Goal: Complete application form

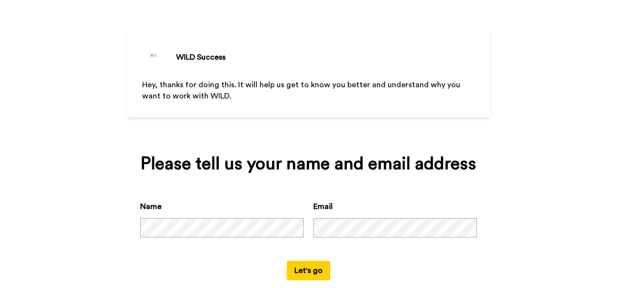
scroll to position [51, 0]
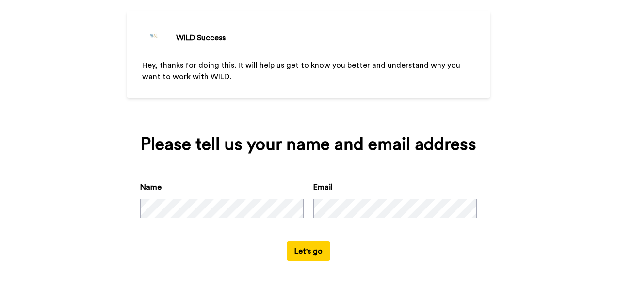
click at [306, 251] on button "Let's go" at bounding box center [309, 250] width 44 height 19
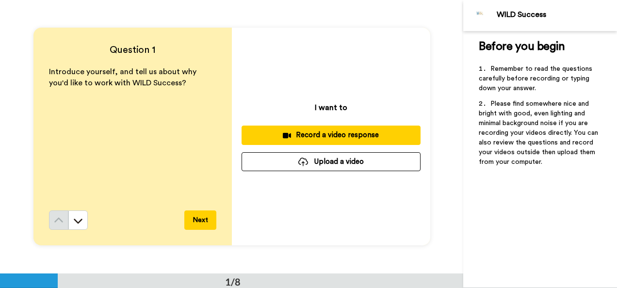
click at [351, 138] on div "Record a video response" at bounding box center [330, 135] width 163 height 10
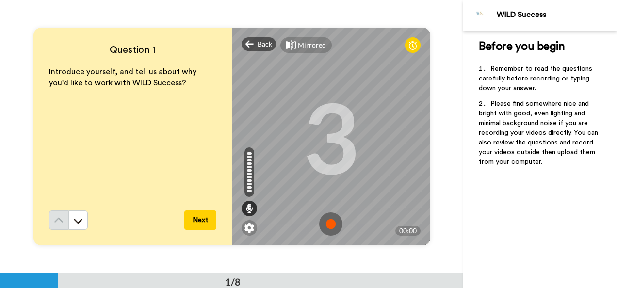
click at [332, 225] on img at bounding box center [330, 223] width 23 height 23
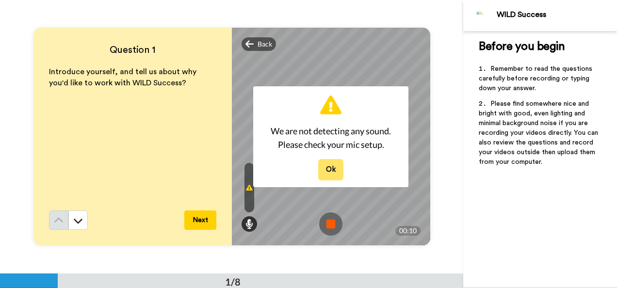
click at [333, 177] on button "Ok" at bounding box center [330, 169] width 25 height 21
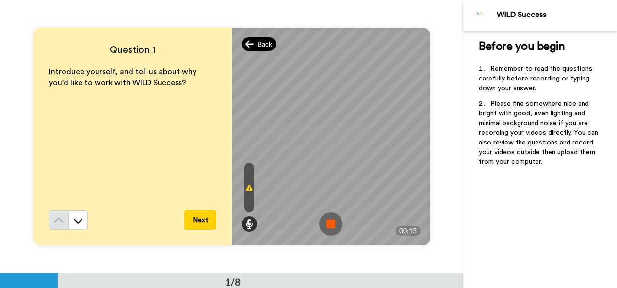
click at [249, 42] on icon at bounding box center [249, 44] width 9 height 10
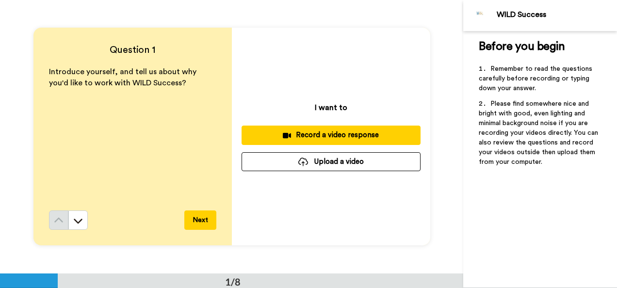
click at [296, 133] on div "Record a video response" at bounding box center [330, 135] width 163 height 10
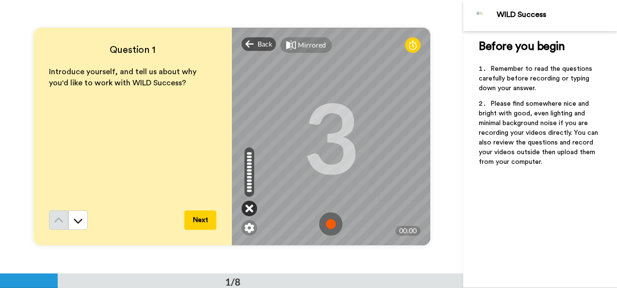
click at [249, 210] on icon at bounding box center [249, 209] width 8 height 10
click at [247, 175] on div at bounding box center [249, 174] width 5 height 2
click at [245, 228] on img at bounding box center [249, 228] width 10 height 10
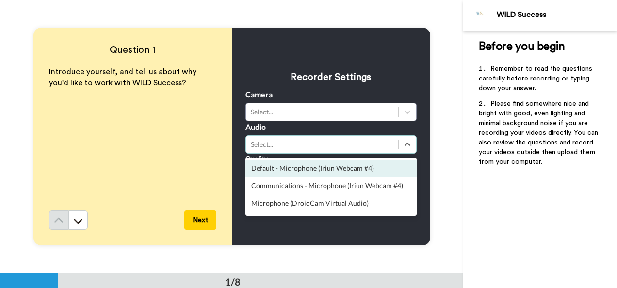
click at [291, 148] on div "Select..." at bounding box center [322, 145] width 143 height 10
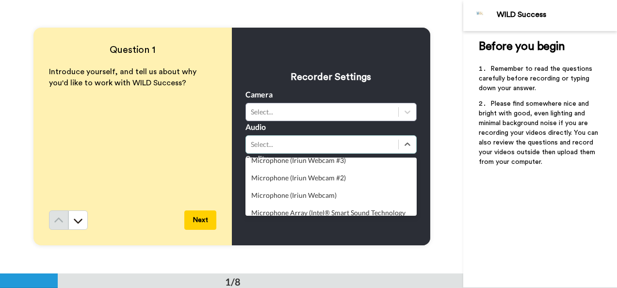
scroll to position [95, 0]
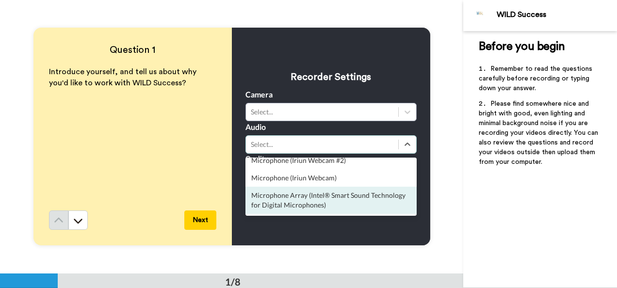
click at [348, 206] on div "Microphone Array (Intel® Smart Sound Technology for Digital Microphones)" at bounding box center [330, 200] width 171 height 27
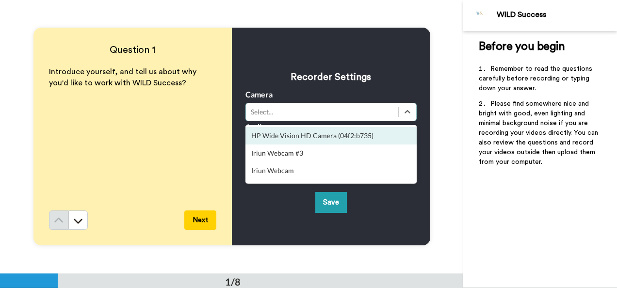
click at [321, 117] on div "Select..." at bounding box center [322, 112] width 143 height 10
click at [318, 137] on div "HP Wide Vision HD Camera (04f2:b735)" at bounding box center [330, 135] width 171 height 17
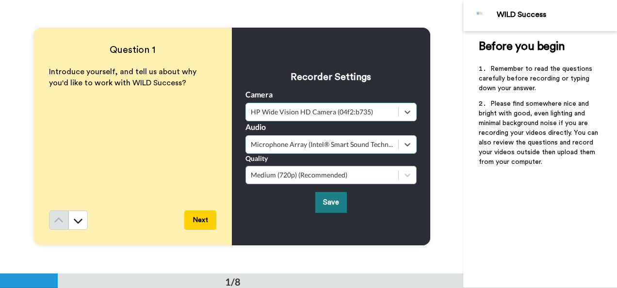
click at [331, 194] on button "Save" at bounding box center [331, 202] width 32 height 21
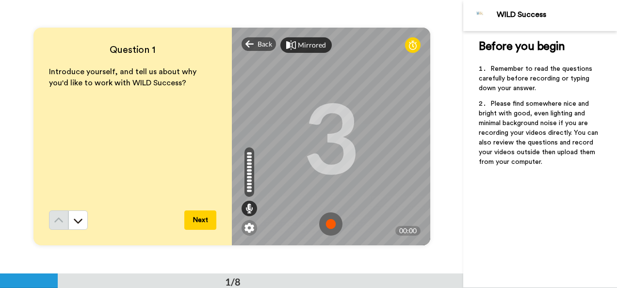
click at [308, 42] on div "Mirrored" at bounding box center [312, 45] width 28 height 10
click at [308, 42] on div "Mirror" at bounding box center [308, 45] width 21 height 10
click at [308, 42] on div "Mirrored" at bounding box center [312, 45] width 28 height 10
click at [308, 42] on div "Mirror" at bounding box center [308, 45] width 21 height 10
click at [327, 225] on img at bounding box center [330, 223] width 23 height 23
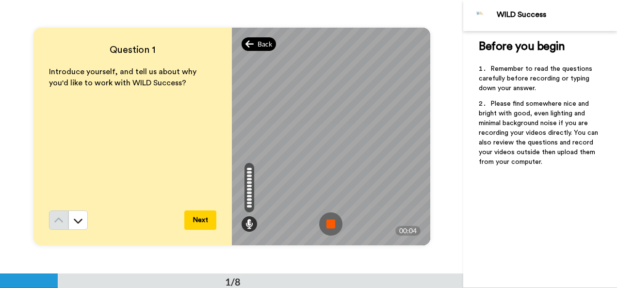
click at [254, 42] on div "Back" at bounding box center [258, 44] width 35 height 14
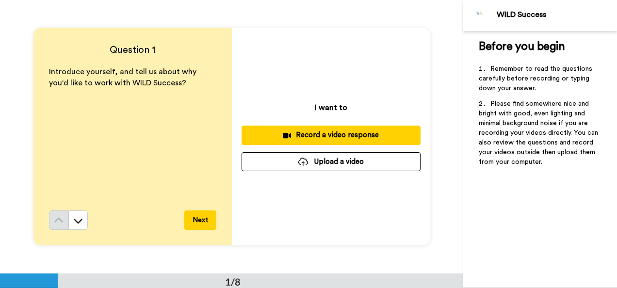
click at [311, 136] on div "Record a video response" at bounding box center [330, 135] width 163 height 10
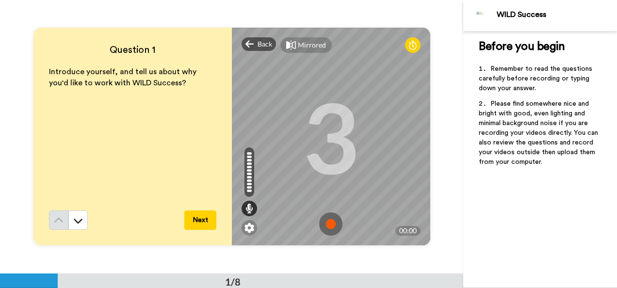
click at [330, 223] on img at bounding box center [330, 223] width 23 height 23
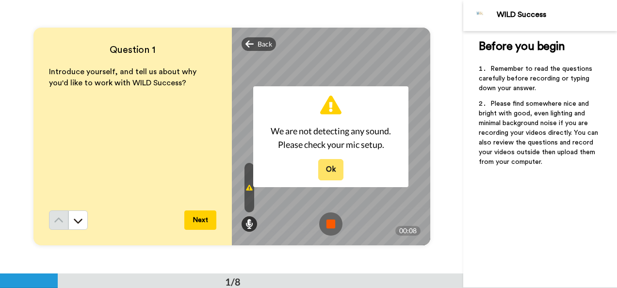
click at [330, 169] on button "Ok" at bounding box center [330, 169] width 25 height 21
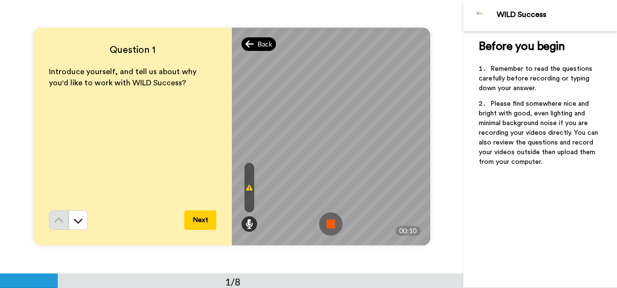
click at [263, 45] on span "Back" at bounding box center [264, 44] width 15 height 10
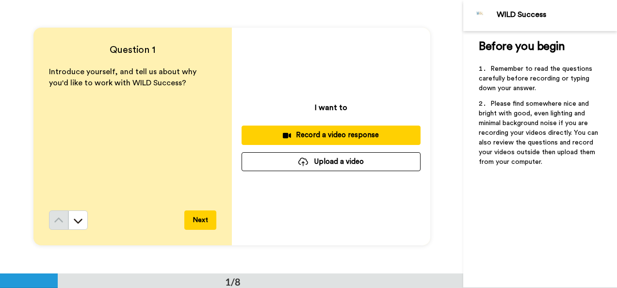
click at [307, 135] on div "Record a video response" at bounding box center [330, 135] width 163 height 10
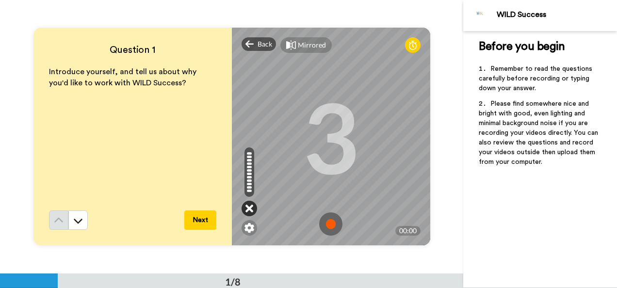
click at [247, 204] on icon at bounding box center [249, 209] width 8 height 10
click at [245, 227] on img at bounding box center [249, 228] width 10 height 10
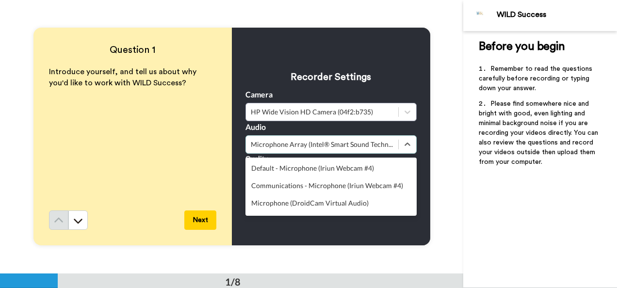
click at [322, 142] on div "Microphone Array (Intel® Smart Sound Technology for Digital Microphones)" at bounding box center [322, 145] width 143 height 10
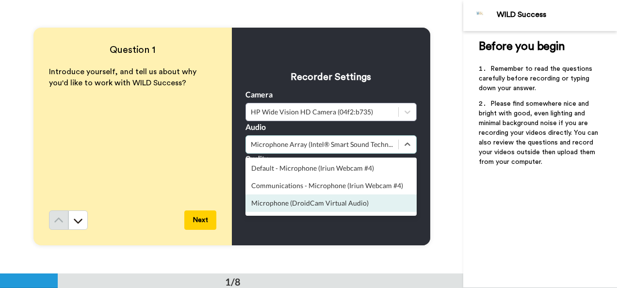
click at [349, 204] on div "Microphone (DroidCam Virtual Audio)" at bounding box center [330, 202] width 171 height 17
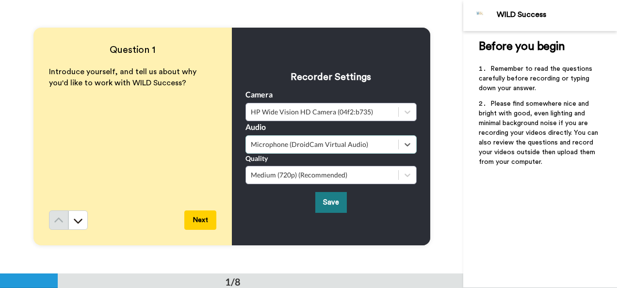
click at [336, 200] on button "Save" at bounding box center [331, 202] width 32 height 21
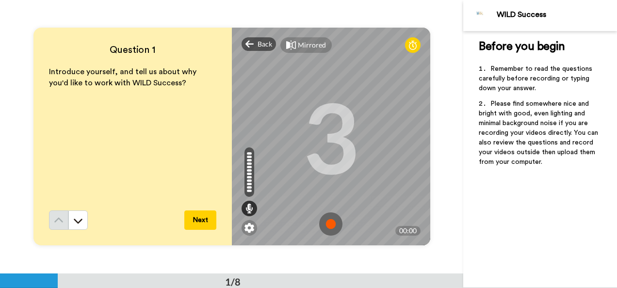
click at [247, 184] on div at bounding box center [249, 184] width 5 height 2
click at [249, 209] on icon at bounding box center [249, 209] width 8 height 10
click at [250, 227] on img at bounding box center [249, 228] width 10 height 10
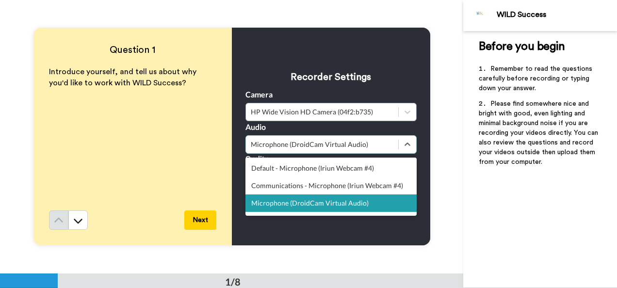
scroll to position [2, 0]
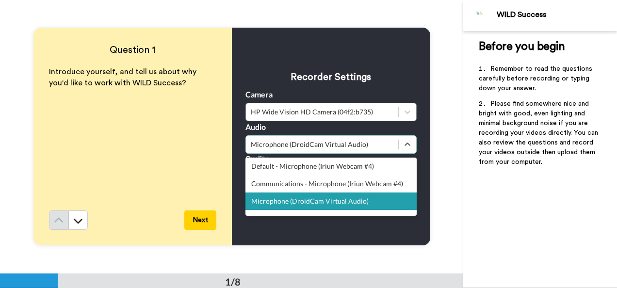
click at [340, 144] on div "Microphone (DroidCam Virtual Audio)" at bounding box center [322, 145] width 143 height 10
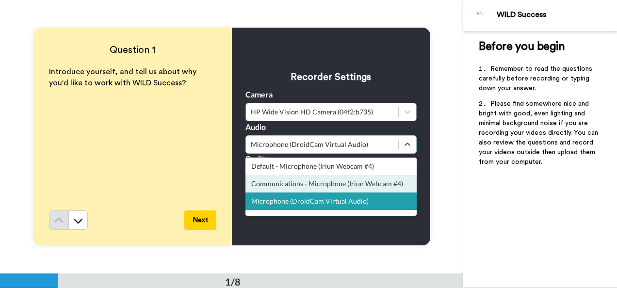
click at [335, 182] on div "Communications - Microphone (Iriun Webcam #4)" at bounding box center [330, 183] width 171 height 17
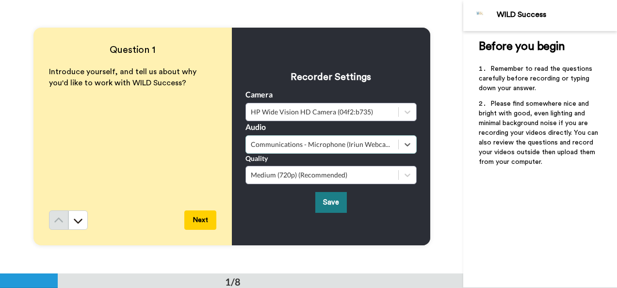
click at [331, 199] on button "Save" at bounding box center [331, 202] width 32 height 21
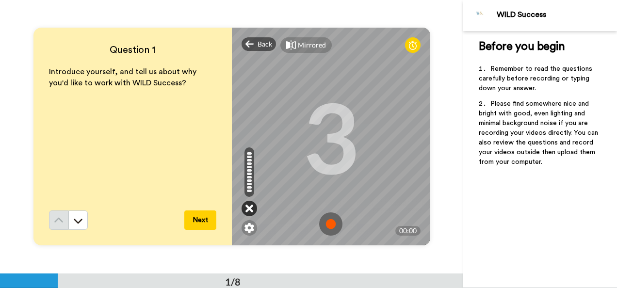
click at [250, 207] on div at bounding box center [249, 209] width 16 height 16
click at [246, 227] on img at bounding box center [249, 228] width 10 height 10
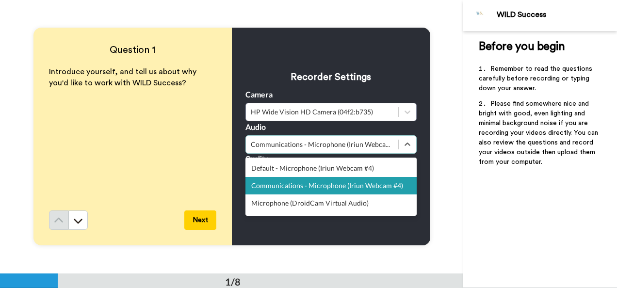
click at [308, 142] on div "Communications - Microphone (Iriun Webcam #4)" at bounding box center [322, 145] width 143 height 10
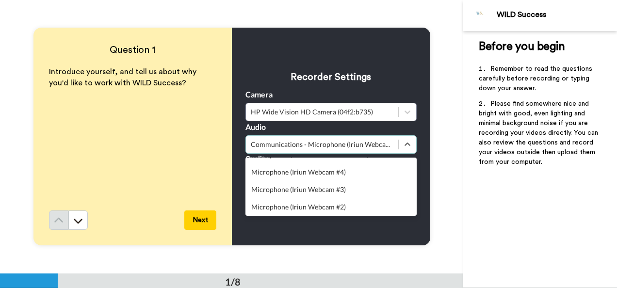
scroll to position [95, 0]
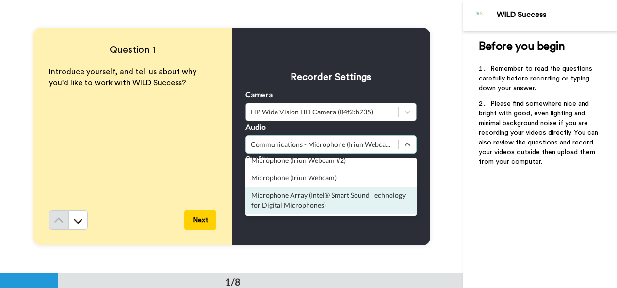
click at [321, 198] on div "Microphone Array (Intel® Smart Sound Technology for Digital Microphones)" at bounding box center [330, 200] width 171 height 27
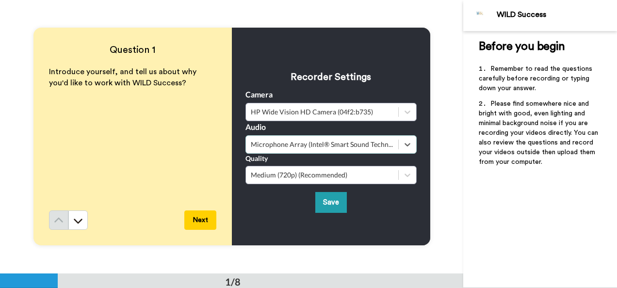
click at [321, 198] on button "Save" at bounding box center [331, 202] width 32 height 21
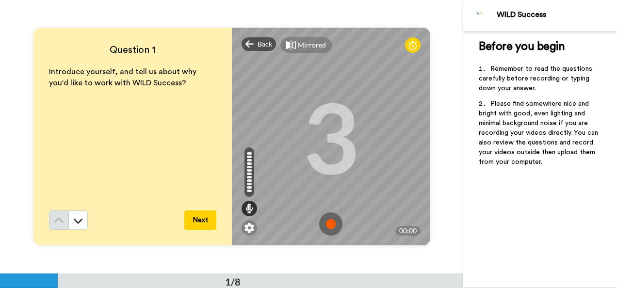
click at [329, 225] on img at bounding box center [330, 223] width 23 height 23
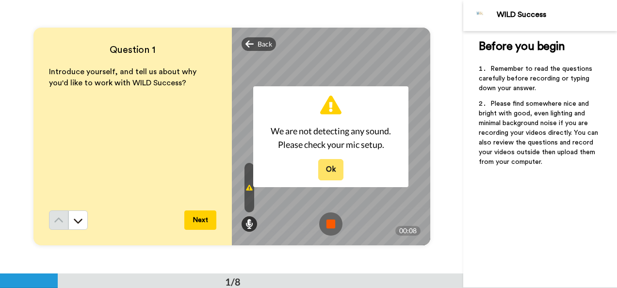
click at [330, 178] on button "Ok" at bounding box center [330, 169] width 25 height 21
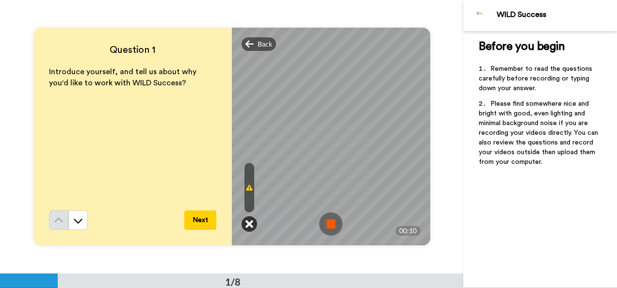
click at [245, 221] on icon at bounding box center [249, 224] width 8 height 10
click at [263, 41] on span "Back" at bounding box center [264, 44] width 15 height 10
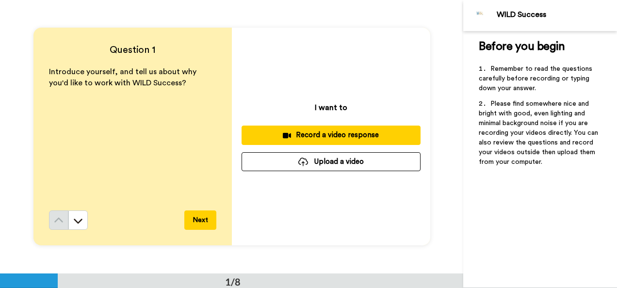
click at [291, 135] on div "Record a video response" at bounding box center [330, 135] width 163 height 10
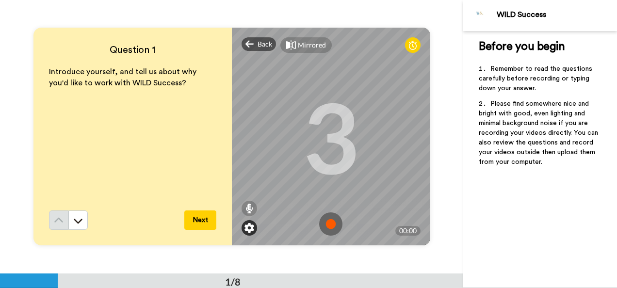
click at [249, 226] on img at bounding box center [249, 228] width 10 height 10
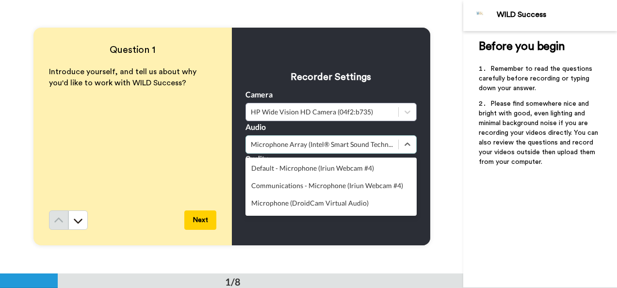
click at [325, 144] on div "Microphone Array (Intel® Smart Sound Technology for Digital Microphones)" at bounding box center [322, 145] width 143 height 10
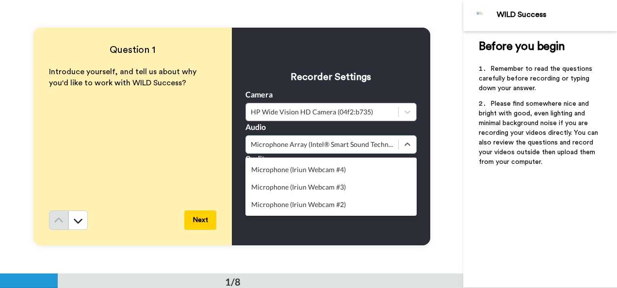
scroll to position [0, 0]
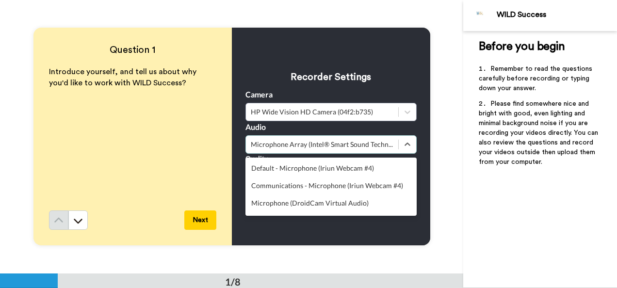
click at [253, 203] on div "Microphone (DroidCam Virtual Audio)" at bounding box center [330, 202] width 171 height 17
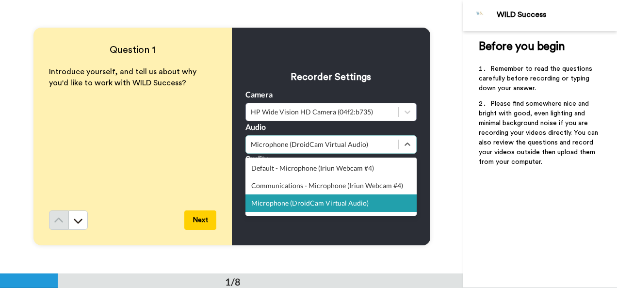
click at [262, 167] on div "Default - Microphone (Iriun Webcam #4)" at bounding box center [330, 168] width 171 height 17
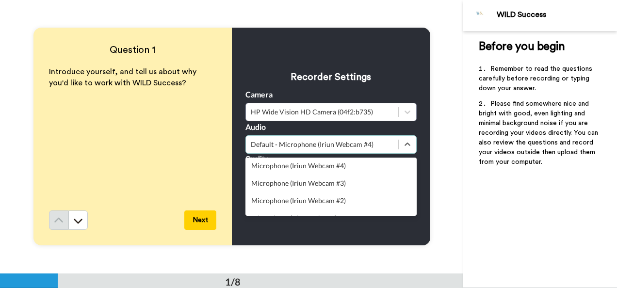
scroll to position [95, 0]
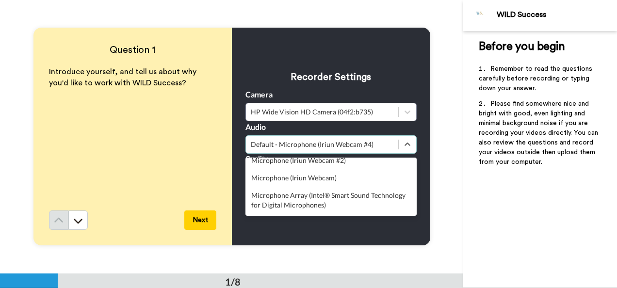
click at [255, 201] on div "Microphone Array (Intel® Smart Sound Technology for Digital Microphones)" at bounding box center [330, 200] width 171 height 27
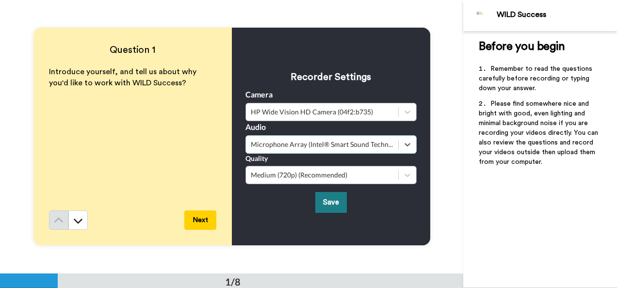
click at [325, 201] on button "Save" at bounding box center [331, 202] width 32 height 21
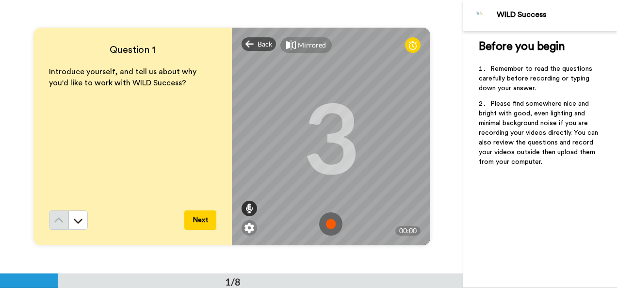
click at [246, 209] on icon at bounding box center [249, 209] width 8 height 10
click at [245, 227] on img at bounding box center [249, 228] width 10 height 10
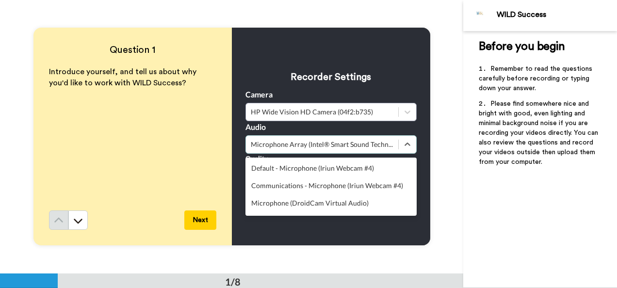
click at [362, 143] on div "Microphone Array (Intel® Smart Sound Technology for Digital Microphones)" at bounding box center [322, 145] width 143 height 10
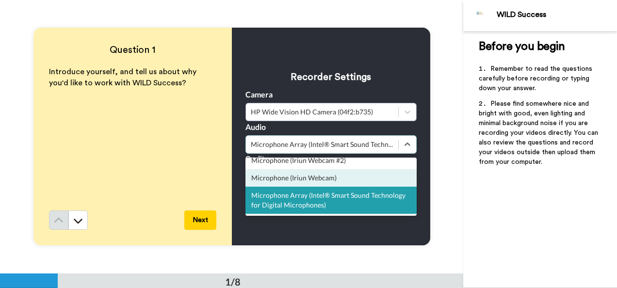
click at [314, 178] on div "Microphone (Iriun Webcam)" at bounding box center [330, 177] width 171 height 17
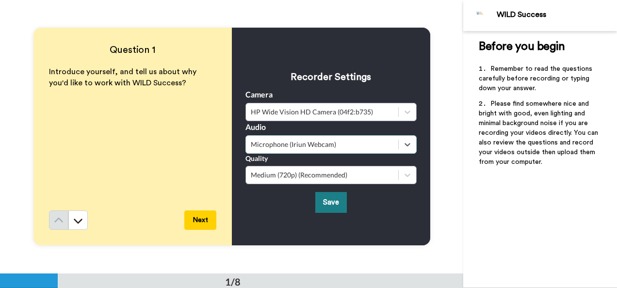
click at [332, 204] on button "Save" at bounding box center [331, 202] width 32 height 21
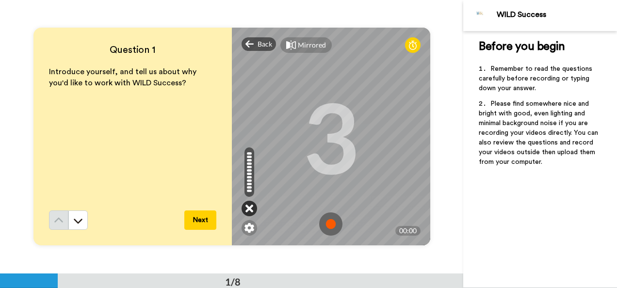
click at [246, 211] on icon at bounding box center [249, 209] width 8 height 10
click at [247, 228] on img at bounding box center [249, 228] width 10 height 10
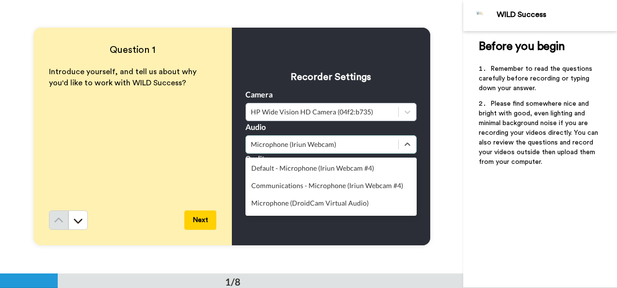
click at [312, 145] on div "Microphone (Iriun Webcam)" at bounding box center [322, 145] width 143 height 10
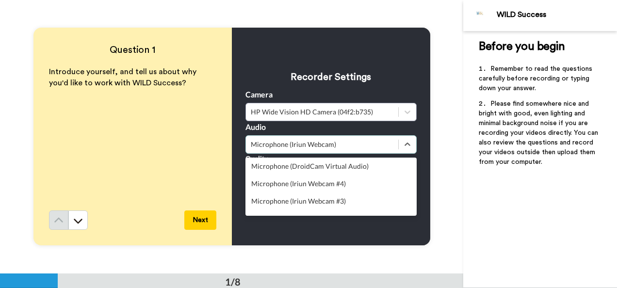
scroll to position [0, 0]
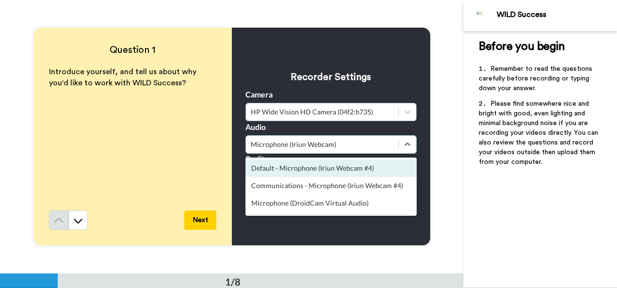
click at [325, 164] on div "Default - Microphone (Iriun Webcam #4)" at bounding box center [330, 168] width 171 height 17
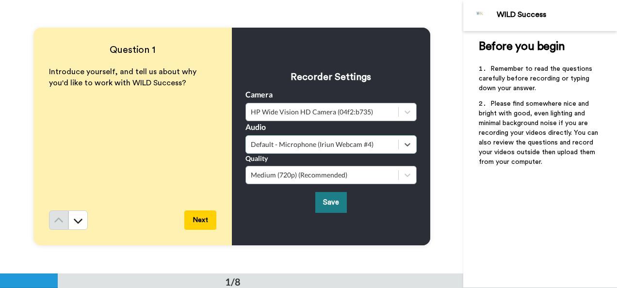
click at [326, 202] on button "Save" at bounding box center [331, 202] width 32 height 21
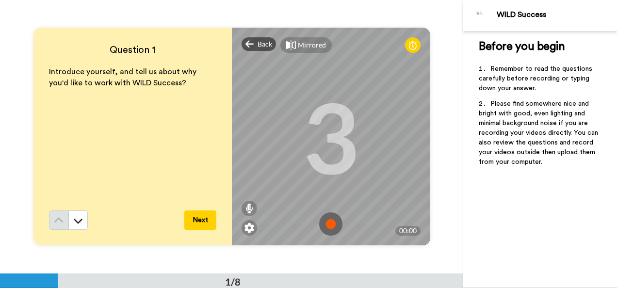
click at [331, 226] on img at bounding box center [330, 223] width 23 height 23
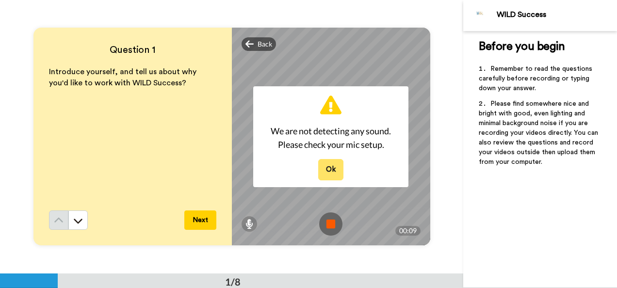
click at [336, 169] on button "Ok" at bounding box center [330, 169] width 25 height 21
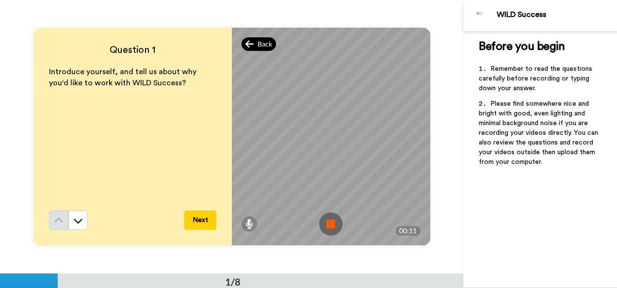
click at [261, 40] on span "Back" at bounding box center [264, 44] width 15 height 10
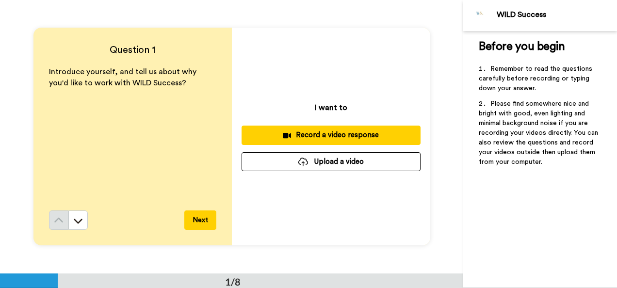
click at [300, 137] on div "Record a video response" at bounding box center [330, 135] width 163 height 10
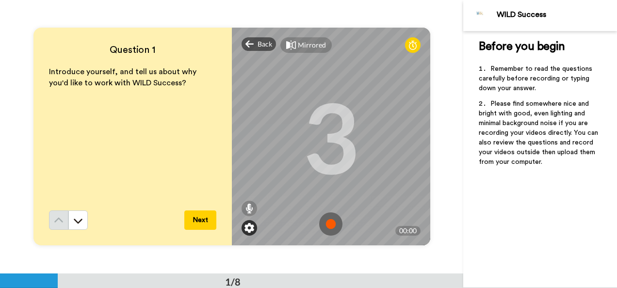
click at [248, 224] on img at bounding box center [249, 228] width 10 height 10
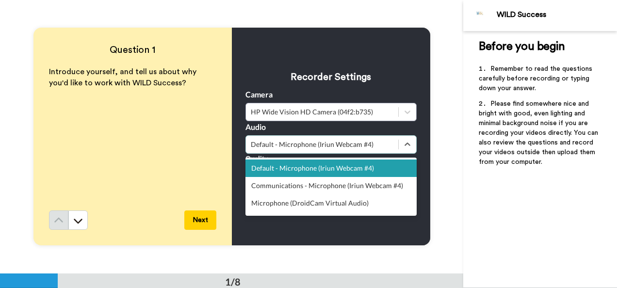
click at [286, 138] on div "Default - Microphone (Iriun Webcam #4)" at bounding box center [330, 144] width 171 height 18
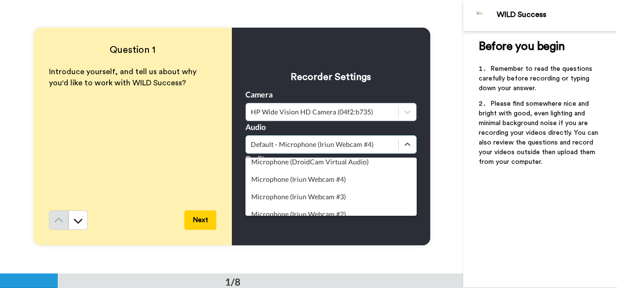
scroll to position [95, 0]
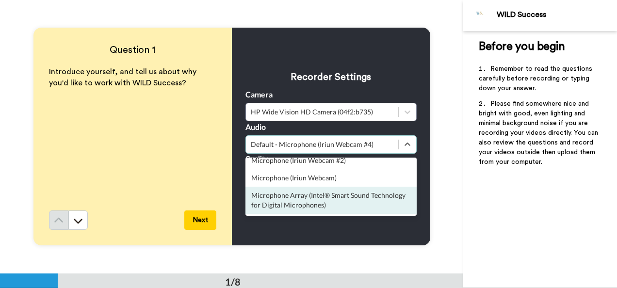
click at [334, 198] on div "Microphone Array (Intel® Smart Sound Technology for Digital Microphones)" at bounding box center [330, 200] width 171 height 27
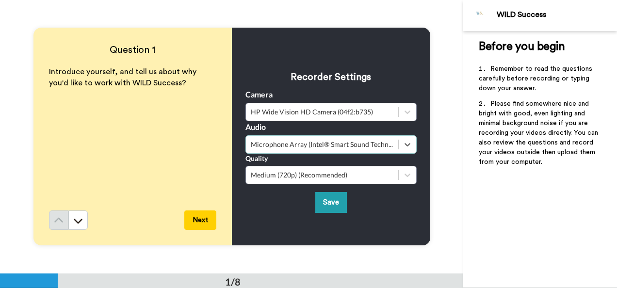
click at [334, 198] on button "Save" at bounding box center [331, 202] width 32 height 21
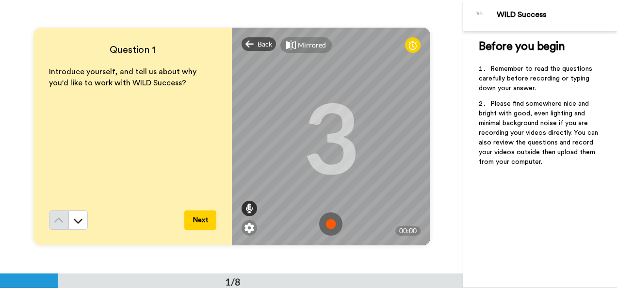
click at [249, 207] on icon at bounding box center [249, 209] width 8 height 10
click at [328, 229] on img at bounding box center [330, 223] width 23 height 23
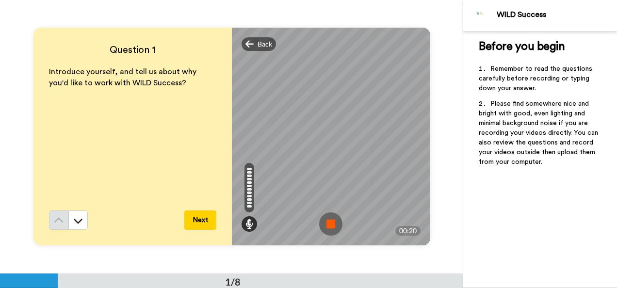
click at [328, 229] on img at bounding box center [330, 223] width 23 height 23
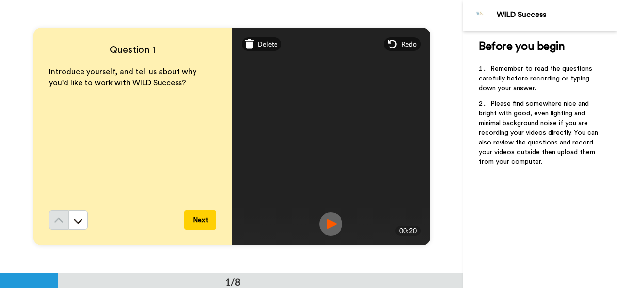
click at [326, 220] on img at bounding box center [330, 223] width 23 height 23
click at [271, 48] on span "Delete" at bounding box center [267, 44] width 20 height 10
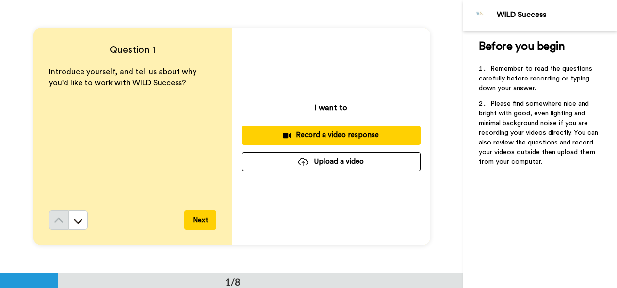
click at [315, 129] on button "Record a video response" at bounding box center [330, 135] width 179 height 19
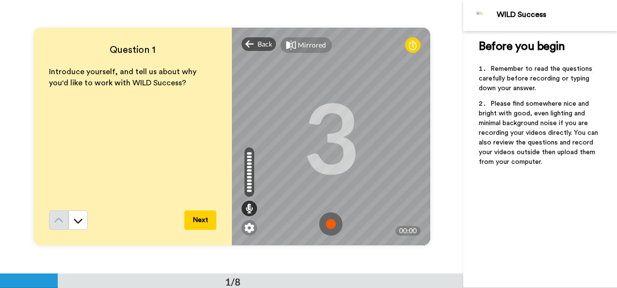
click at [309, 36] on div "Mirrored Redo" at bounding box center [331, 45] width 198 height 35
click at [307, 42] on div "Mirrored" at bounding box center [312, 45] width 28 height 10
click at [334, 223] on img at bounding box center [330, 223] width 23 height 23
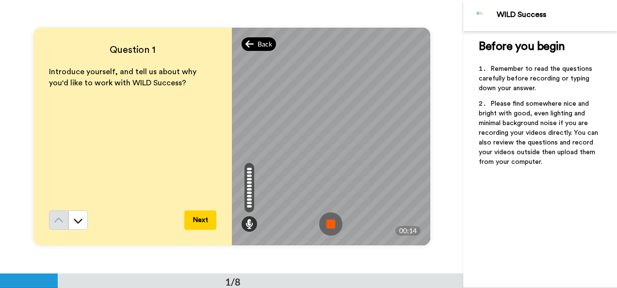
click at [261, 45] on span "Back" at bounding box center [264, 44] width 15 height 10
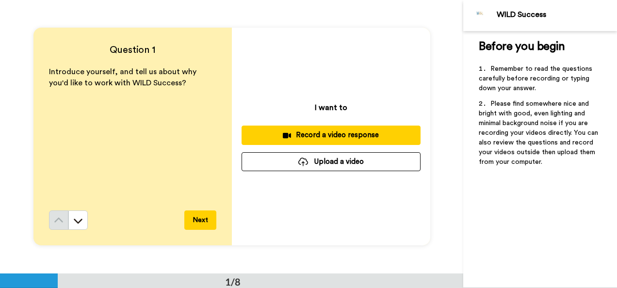
click at [303, 134] on div "Record a video response" at bounding box center [330, 135] width 163 height 10
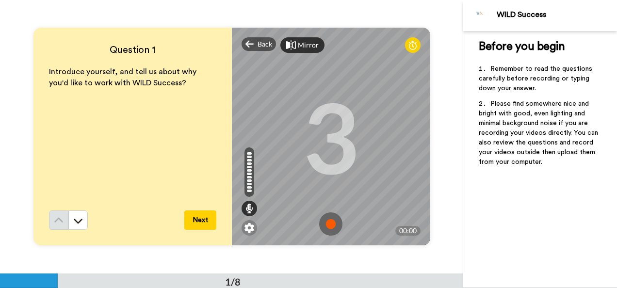
click at [328, 222] on img at bounding box center [330, 223] width 23 height 23
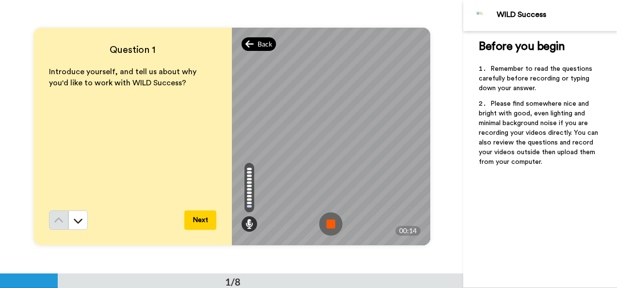
click at [261, 39] on div "Back" at bounding box center [258, 44] width 35 height 14
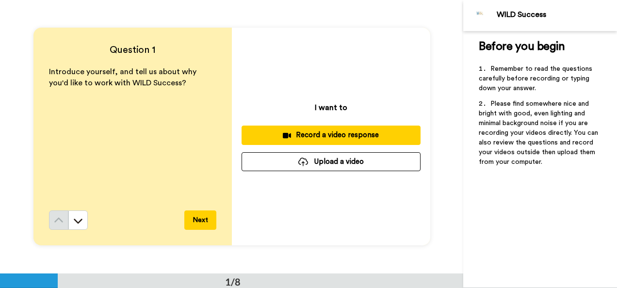
click at [319, 137] on div "Record a video response" at bounding box center [330, 135] width 163 height 10
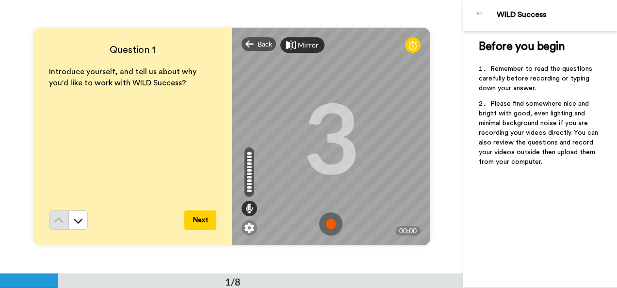
click at [328, 218] on img at bounding box center [330, 223] width 23 height 23
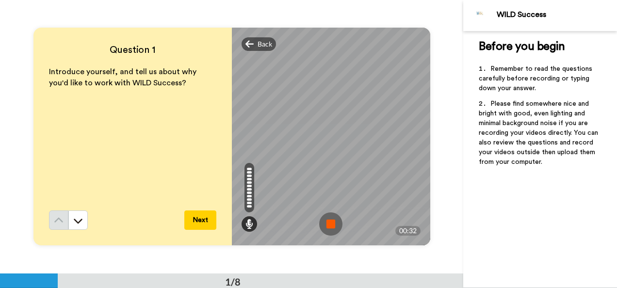
click at [328, 218] on img at bounding box center [330, 223] width 23 height 23
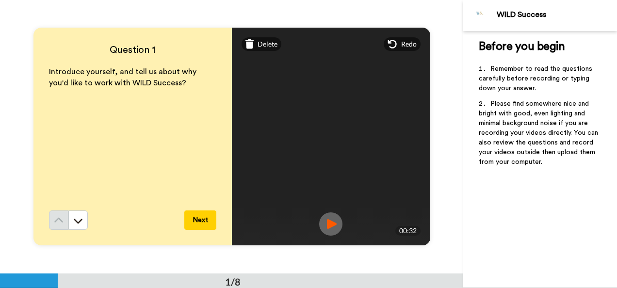
click at [328, 218] on img at bounding box center [330, 223] width 23 height 23
click at [200, 221] on button "Next" at bounding box center [200, 219] width 32 height 19
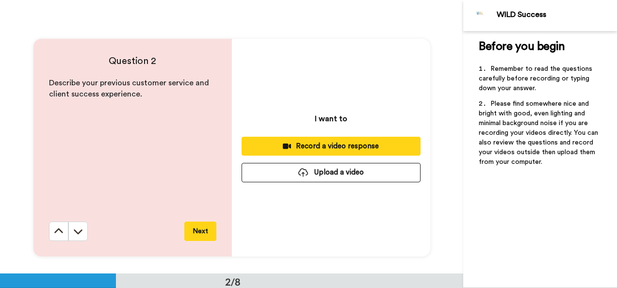
scroll to position [273, 0]
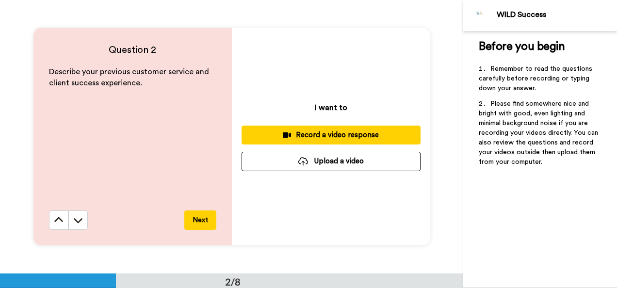
click at [314, 132] on div "Record a video response" at bounding box center [330, 135] width 163 height 10
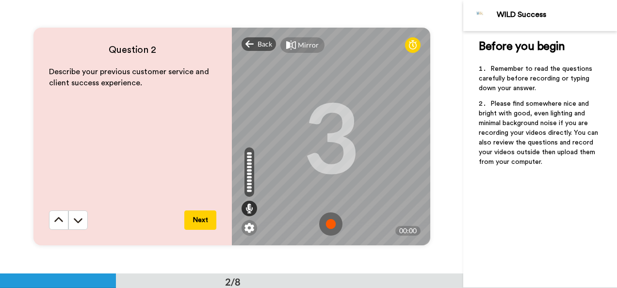
click at [310, 51] on div "Mirror" at bounding box center [302, 45] width 44 height 16
click at [326, 217] on img at bounding box center [330, 223] width 23 height 23
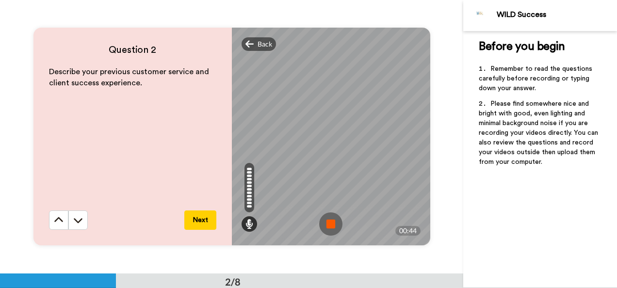
click at [326, 217] on img at bounding box center [330, 223] width 23 height 23
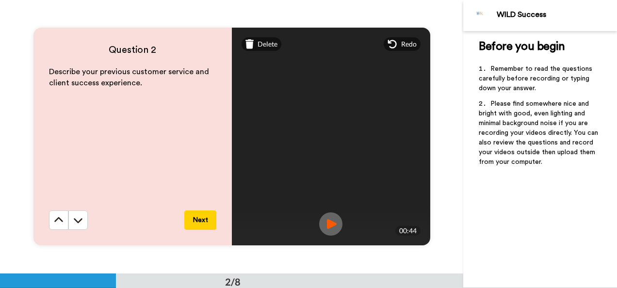
click at [326, 217] on img at bounding box center [330, 223] width 23 height 23
click at [392, 47] on icon at bounding box center [391, 44] width 9 height 9
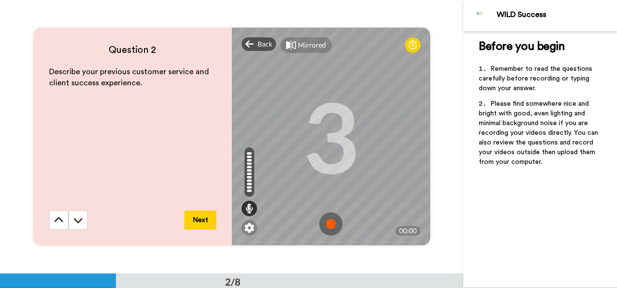
click at [330, 226] on img at bounding box center [330, 223] width 23 height 23
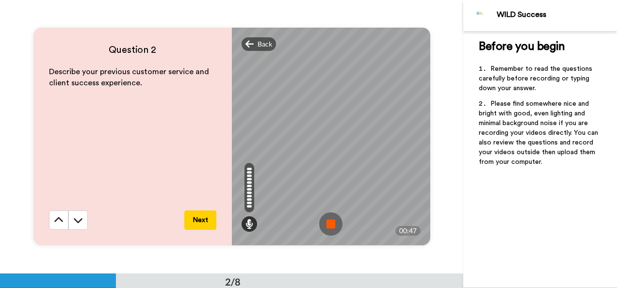
click at [330, 226] on img at bounding box center [330, 223] width 23 height 23
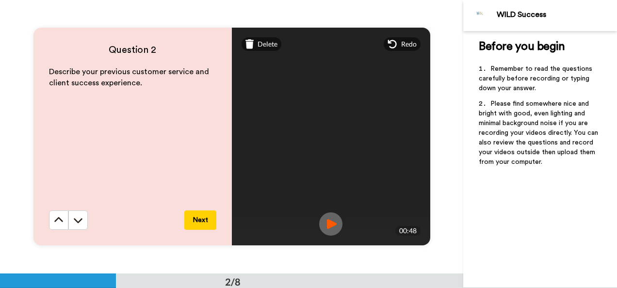
click at [330, 226] on img at bounding box center [330, 223] width 23 height 23
click at [203, 221] on button "Next" at bounding box center [200, 219] width 32 height 19
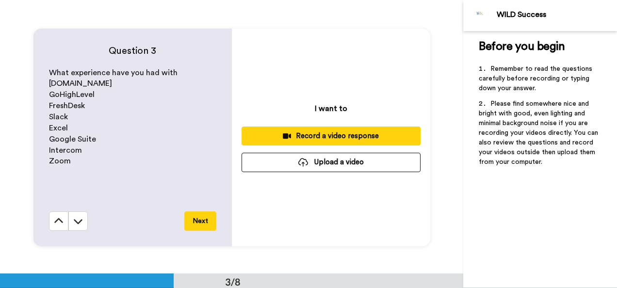
scroll to position [547, 0]
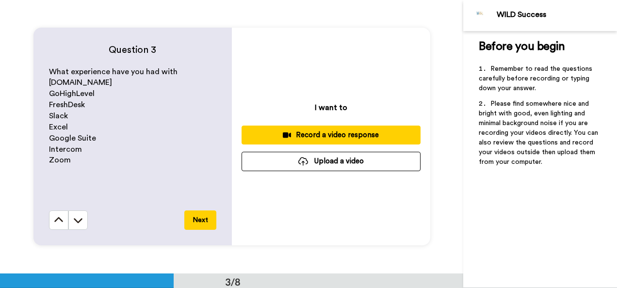
click at [316, 136] on div "Record a video response" at bounding box center [330, 135] width 163 height 10
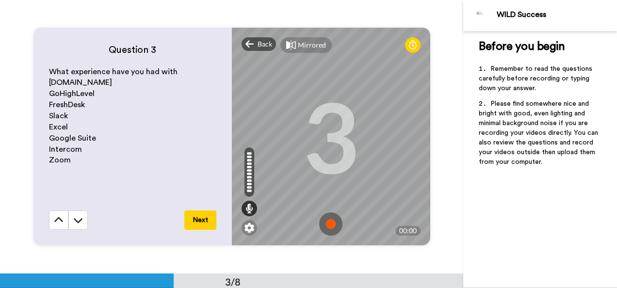
click at [331, 222] on img at bounding box center [330, 223] width 23 height 23
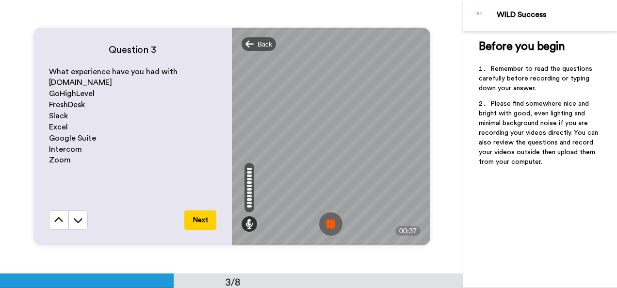
click at [329, 223] on img at bounding box center [330, 223] width 23 height 23
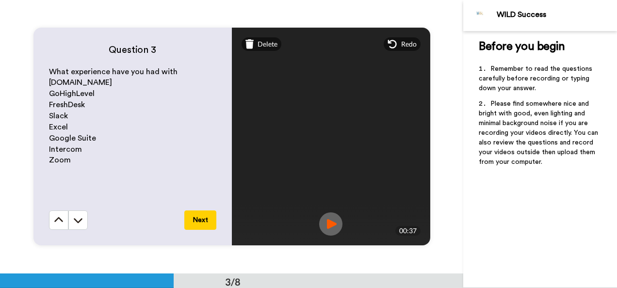
click at [329, 223] on img at bounding box center [330, 223] width 23 height 23
click at [197, 223] on button "Next" at bounding box center [200, 219] width 32 height 19
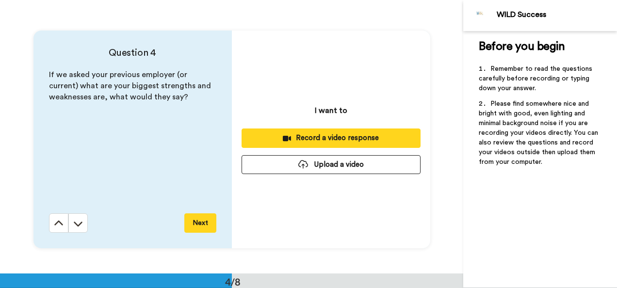
scroll to position [820, 0]
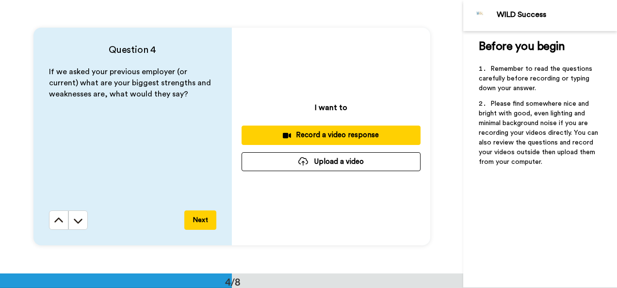
click at [336, 133] on div "Record a video response" at bounding box center [330, 135] width 163 height 10
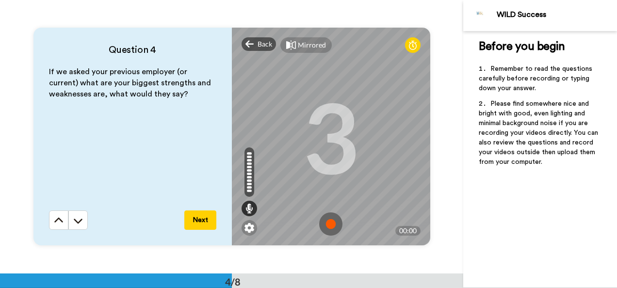
click at [328, 220] on img at bounding box center [330, 223] width 23 height 23
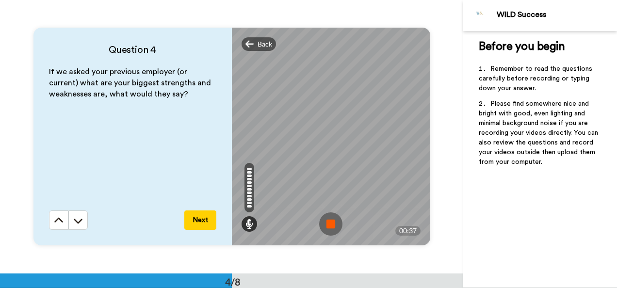
click at [328, 220] on img at bounding box center [330, 223] width 23 height 23
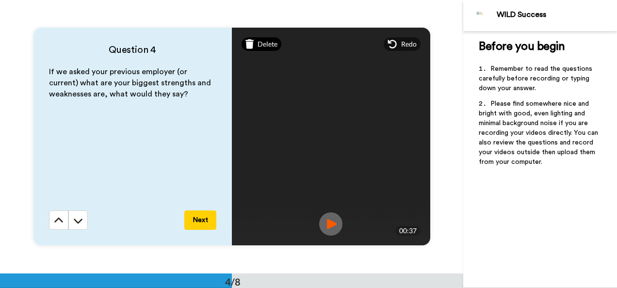
click at [271, 45] on span "Delete" at bounding box center [267, 44] width 20 height 10
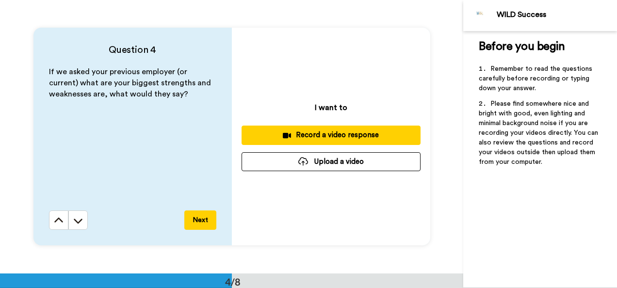
click at [327, 130] on div "Record a video response" at bounding box center [330, 135] width 163 height 10
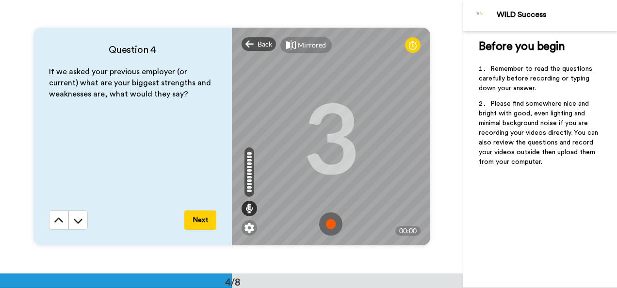
click at [333, 219] on img at bounding box center [330, 223] width 23 height 23
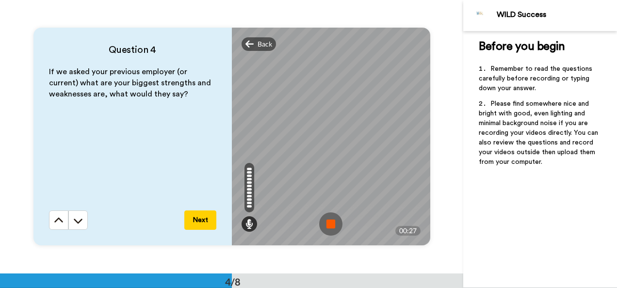
click at [327, 221] on img at bounding box center [330, 223] width 23 height 23
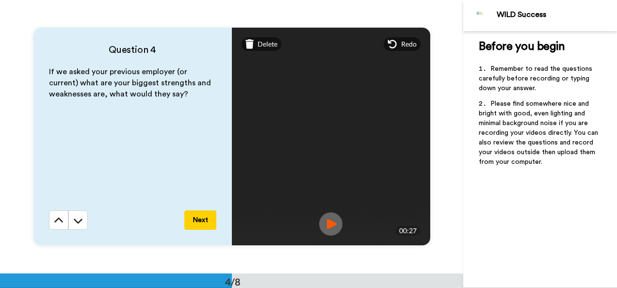
click at [327, 221] on img at bounding box center [330, 223] width 23 height 23
click at [203, 221] on button "Next" at bounding box center [200, 219] width 32 height 19
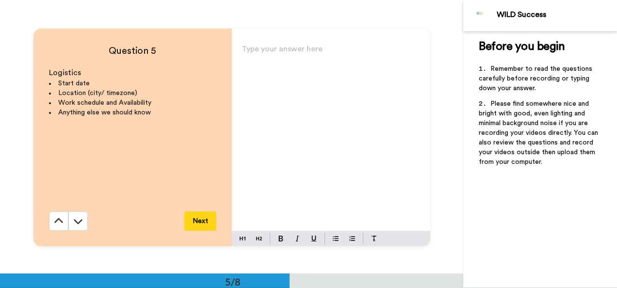
scroll to position [1093, 0]
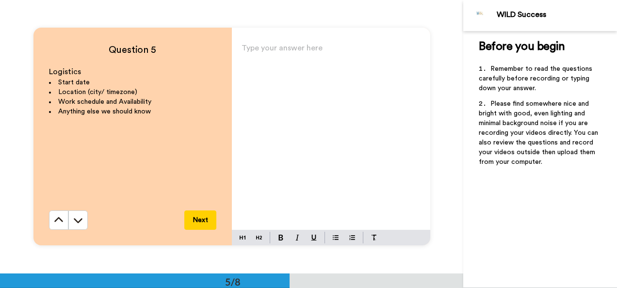
click at [289, 47] on p "Type your answer here ﻿" at bounding box center [330, 52] width 179 height 14
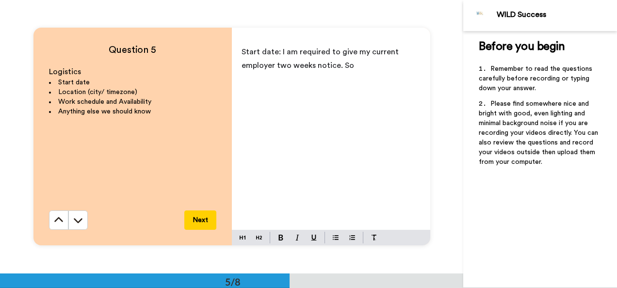
click at [468, 212] on div "Before you begin ﻿ Remember to read the questions carefully before recording or…" at bounding box center [540, 159] width 154 height 257
click at [359, 64] on p "Start date: I am required to give my current employer two weeks notice. So" at bounding box center [330, 58] width 179 height 27
drag, startPoint x: 275, startPoint y: 49, endPoint x: 236, endPoint y: 47, distance: 39.8
click at [236, 47] on div "Start date: I am required to give my current employer two weeks notice. So I am…" at bounding box center [331, 135] width 198 height 189
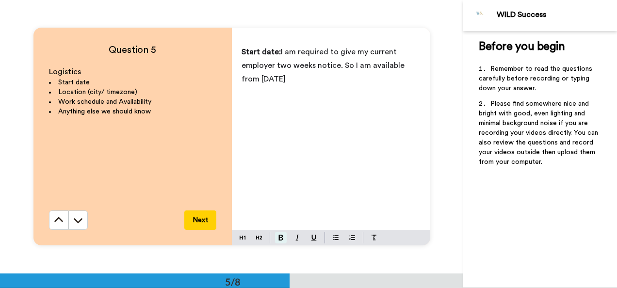
click at [278, 239] on img at bounding box center [280, 238] width 5 height 6
click at [281, 68] on span "I am required to give my current employer two weeks notice. So I am available f…" at bounding box center [323, 65] width 165 height 35
click at [277, 73] on p "Start date: I am required to give my current employer two weeks notice. So I am…" at bounding box center [330, 65] width 179 height 41
drag, startPoint x: 272, startPoint y: 91, endPoint x: 239, endPoint y: 92, distance: 32.5
click at [241, 92] on p "Location" at bounding box center [330, 93] width 179 height 14
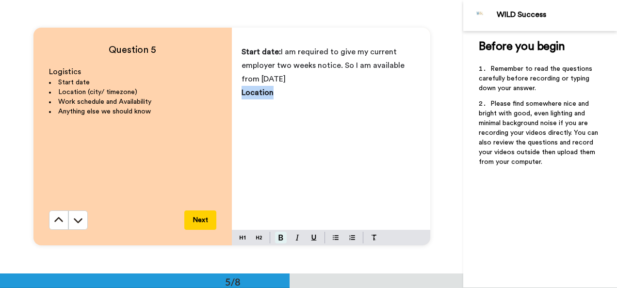
click at [278, 239] on img at bounding box center [280, 238] width 5 height 6
click at [275, 82] on p "Start date: I am required to give my current employer two weeks notice. So I am…" at bounding box center [330, 65] width 179 height 41
click at [274, 89] on p "Location" at bounding box center [330, 93] width 179 height 14
click at [275, 231] on div at bounding box center [331, 238] width 198 height 16
click at [278, 236] on img at bounding box center [280, 238] width 5 height 6
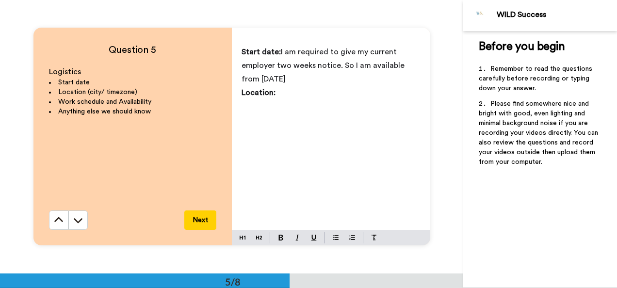
click at [287, 92] on p "Location: ﻿" at bounding box center [330, 93] width 179 height 14
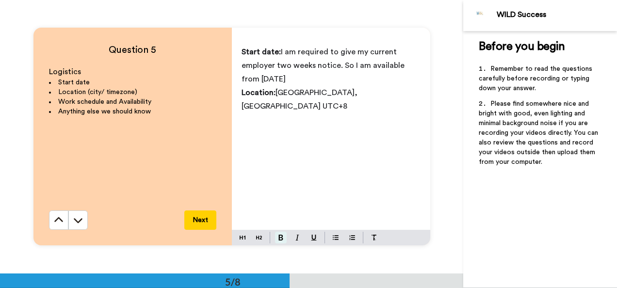
click at [276, 241] on button at bounding box center [281, 238] width 12 height 12
drag, startPoint x: 276, startPoint y: 234, endPoint x: 299, endPoint y: 121, distance: 115.3
click at [299, 121] on div "Start date: I am required to give my current employer two weeks notice. So I am…" at bounding box center [331, 143] width 198 height 204
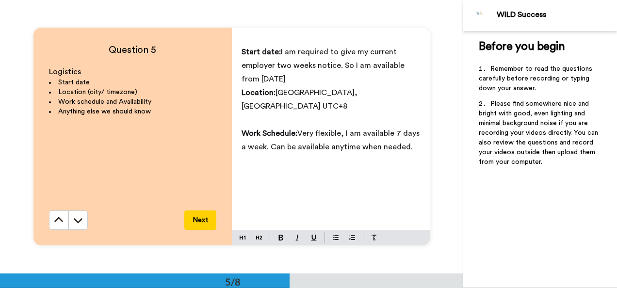
click at [203, 221] on button "Next" at bounding box center [200, 219] width 32 height 19
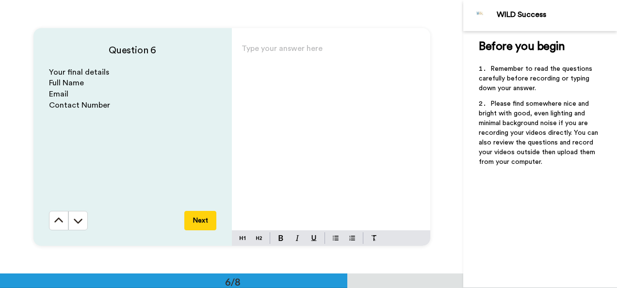
scroll to position [1367, 0]
click at [298, 61] on div "Type your answer here ﻿" at bounding box center [331, 135] width 198 height 189
drag, startPoint x: 275, startPoint y: 53, endPoint x: 236, endPoint y: 59, distance: 39.7
click at [236, 59] on div "Full name" at bounding box center [331, 135] width 198 height 189
click at [280, 236] on img at bounding box center [280, 238] width 5 height 6
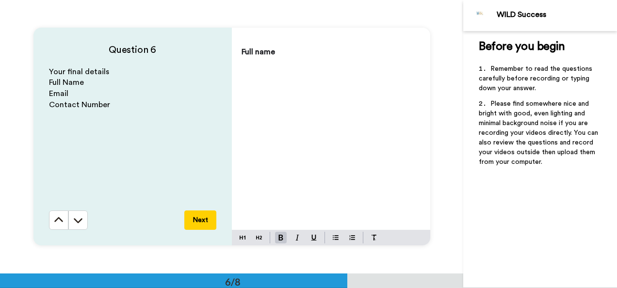
click at [285, 54] on p "Full name" at bounding box center [330, 52] width 179 height 14
click at [276, 241] on button at bounding box center [281, 238] width 12 height 12
click at [280, 233] on button at bounding box center [281, 238] width 12 height 12
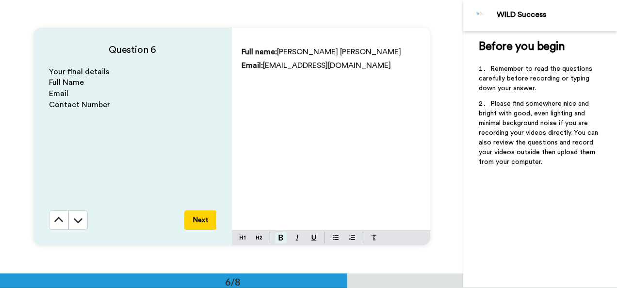
click at [280, 233] on button at bounding box center [281, 238] width 12 height 12
click at [204, 225] on button "Next" at bounding box center [200, 219] width 32 height 19
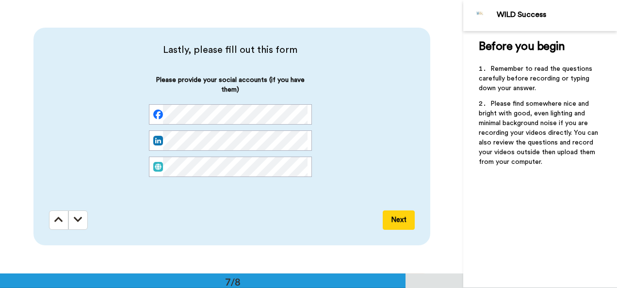
scroll to position [1640, 0]
click at [393, 221] on button "Next" at bounding box center [399, 219] width 32 height 19
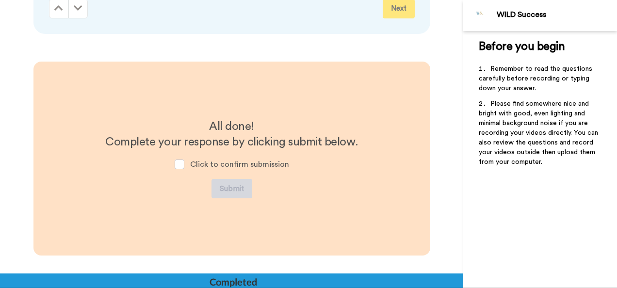
scroll to position [1874, 0]
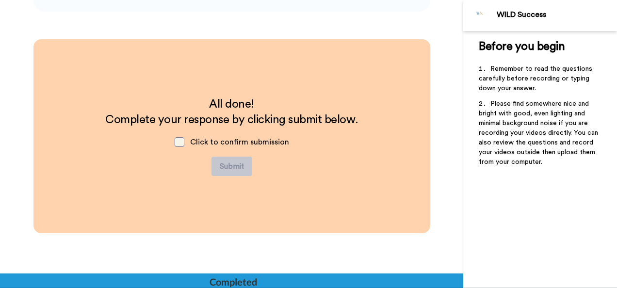
click at [179, 141] on span at bounding box center [180, 142] width 10 height 10
click at [237, 168] on button "Submit" at bounding box center [231, 166] width 41 height 19
